Goal: Transaction & Acquisition: Purchase product/service

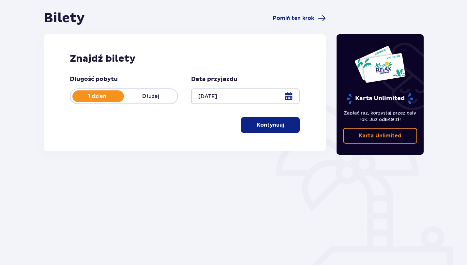
scroll to position [67, 0]
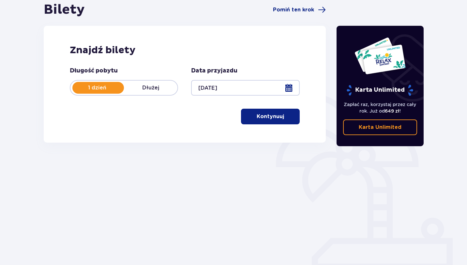
click at [257, 114] on p "Kontynuuj" at bounding box center [270, 116] width 27 height 7
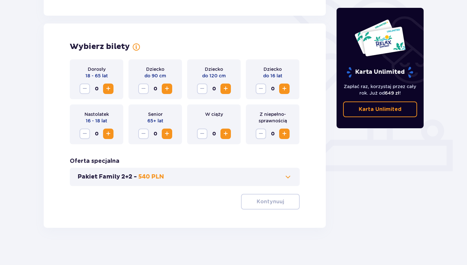
scroll to position [168, 0]
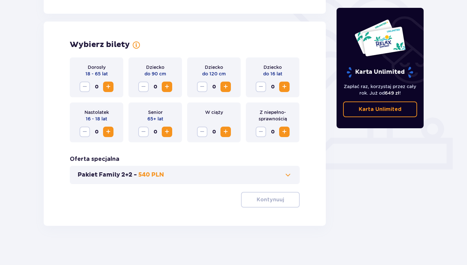
click at [110, 86] on span "Zwiększ" at bounding box center [108, 87] width 8 height 8
click at [257, 202] on p "Kontynuuj" at bounding box center [270, 199] width 27 height 7
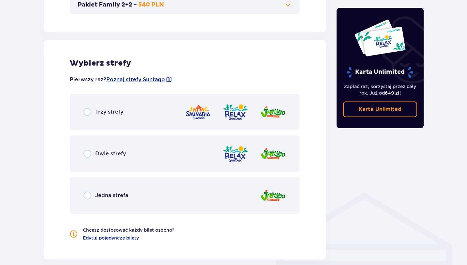
scroll to position [362, 0]
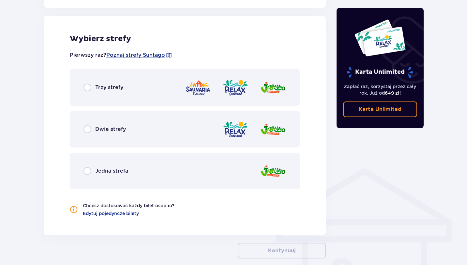
click at [135, 98] on div "Trzy strefy" at bounding box center [185, 87] width 230 height 37
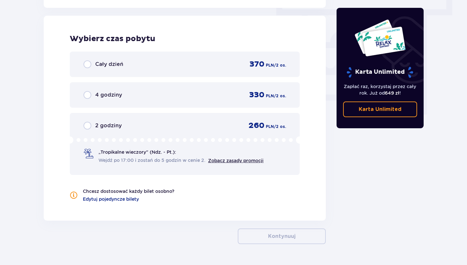
scroll to position [0, 0]
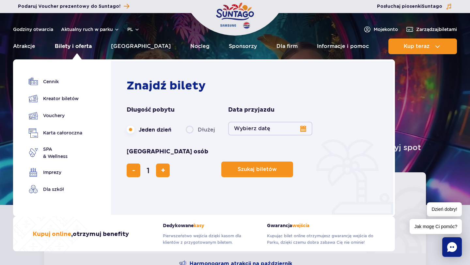
click at [82, 43] on link "Bilety i oferta" at bounding box center [73, 46] width 37 height 16
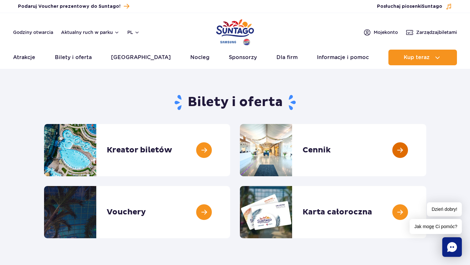
click at [426, 157] on link at bounding box center [426, 150] width 0 height 52
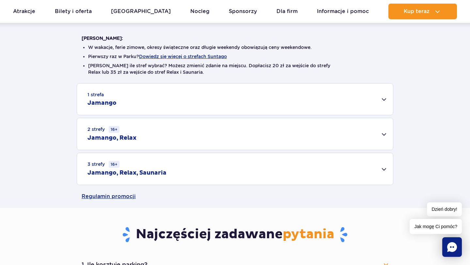
scroll to position [173, 0]
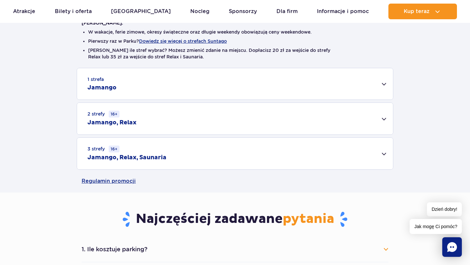
click at [162, 82] on div "1 strefa Jamango" at bounding box center [235, 83] width 316 height 31
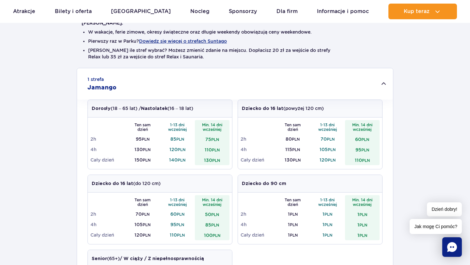
click at [162, 82] on div "1 strefa Jamango" at bounding box center [235, 83] width 316 height 31
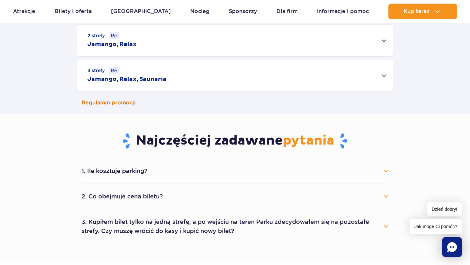
scroll to position [253, 0]
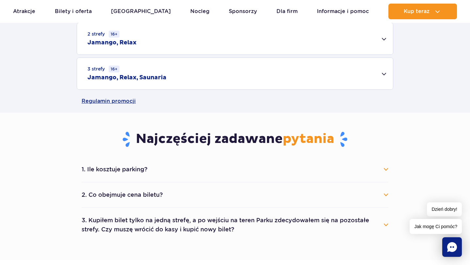
click at [210, 69] on div "3 strefy 16+ Jamango, Relax, Saunaria" at bounding box center [235, 74] width 316 height 32
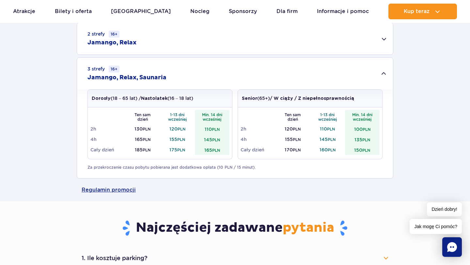
click at [210, 69] on div "3 strefy 16+ Jamango, Relax, Saunaria" at bounding box center [235, 74] width 316 height 32
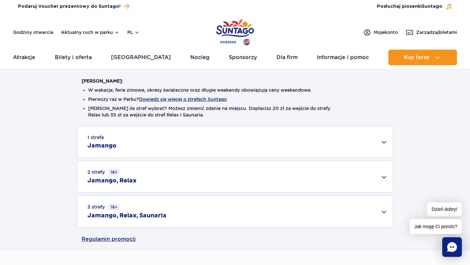
scroll to position [0, 0]
